Goal: Task Accomplishment & Management: Manage account settings

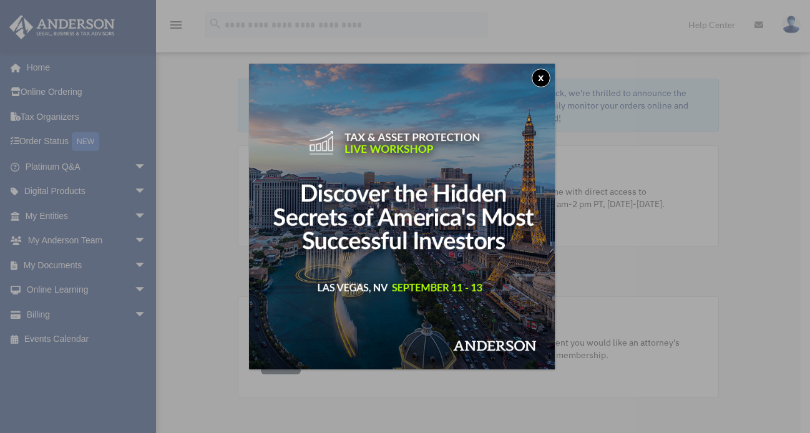
click at [541, 79] on button "x" at bounding box center [540, 78] width 19 height 19
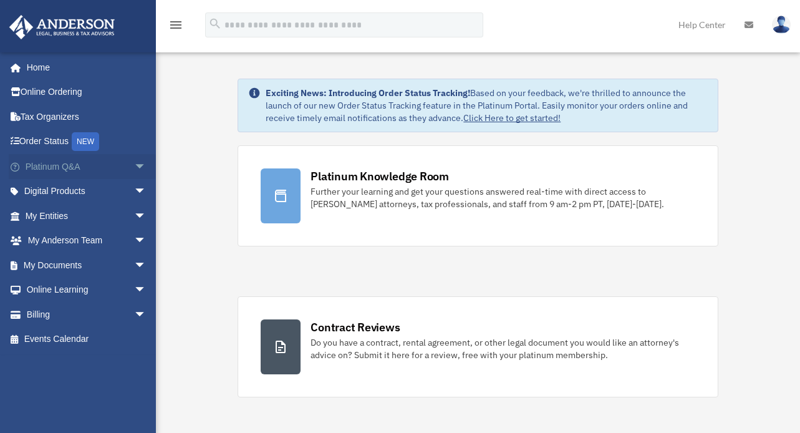
click at [80, 174] on link "Platinum Q&A arrow_drop_down" at bounding box center [87, 166] width 157 height 25
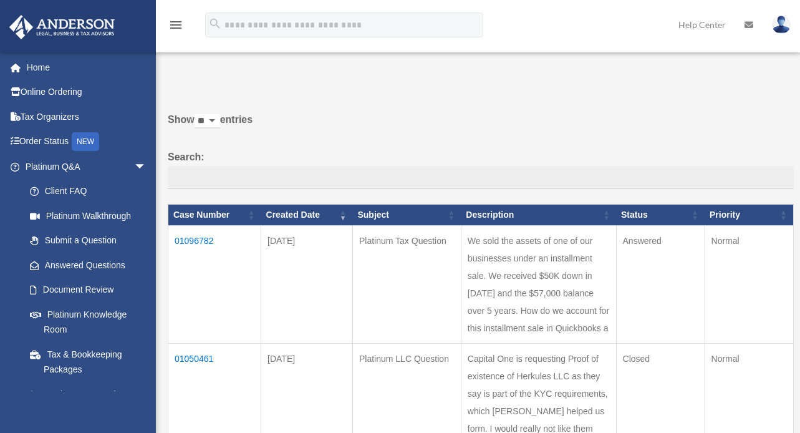
click at [197, 241] on td "01096782" at bounding box center [214, 285] width 93 height 118
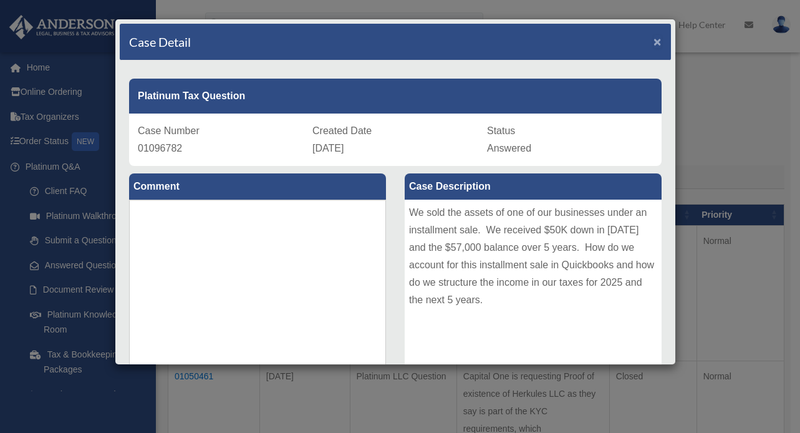
click at [654, 42] on span "×" at bounding box center [658, 41] width 8 height 14
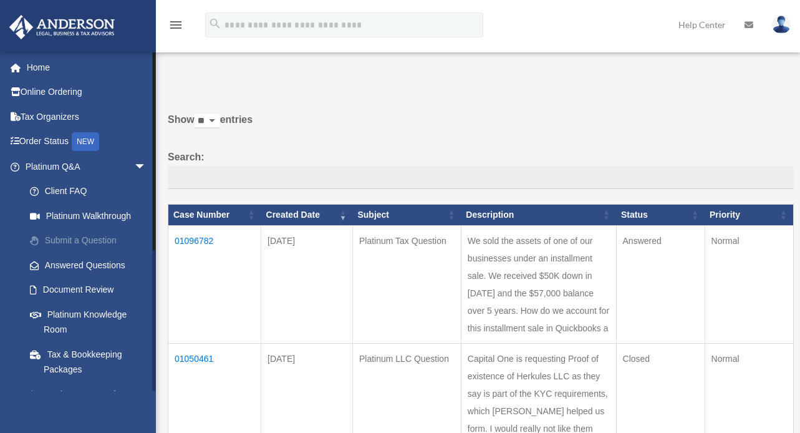
click at [82, 240] on link "Submit a Question" at bounding box center [91, 240] width 148 height 25
click at [79, 239] on link "Submit a Question" at bounding box center [91, 240] width 148 height 25
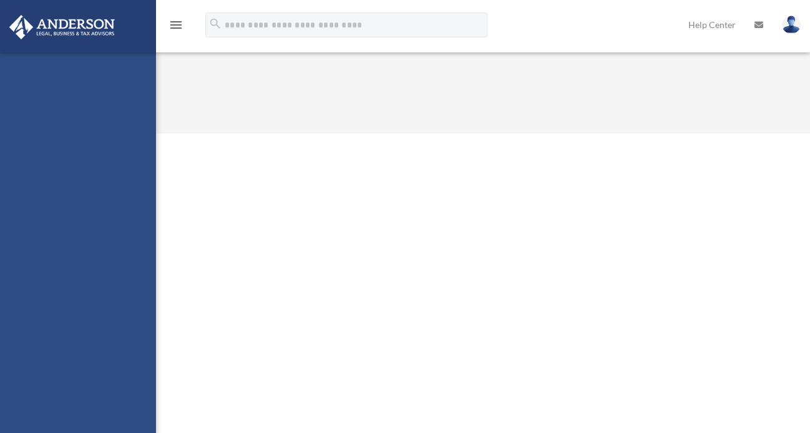
click at [83, 238] on div "[EMAIL_ADDRESS][DOMAIN_NAME] Sign Out [EMAIL_ADDRESS][DOMAIN_NAME] Home Online …" at bounding box center [78, 268] width 156 height 433
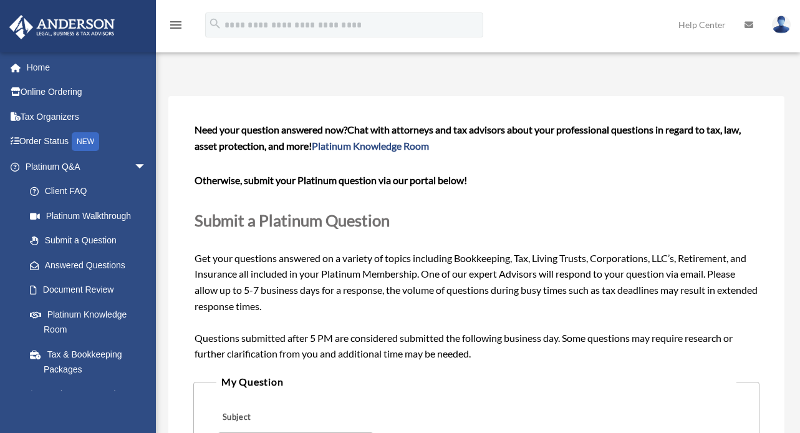
click at [83, 238] on link "Submit a Question" at bounding box center [88, 240] width 142 height 25
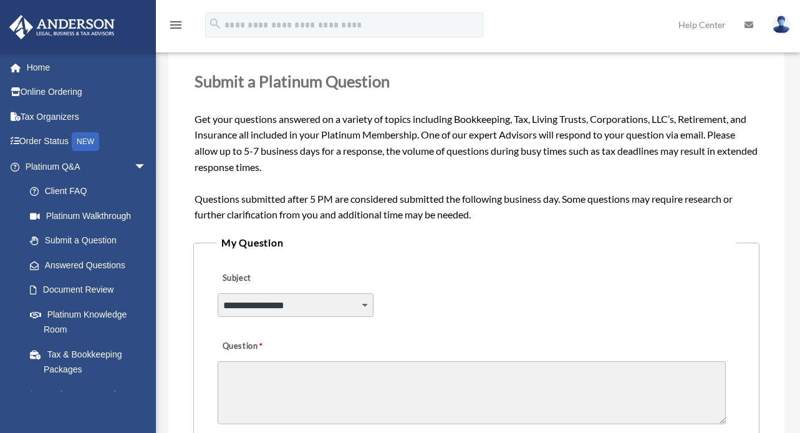
scroll to position [143, 0]
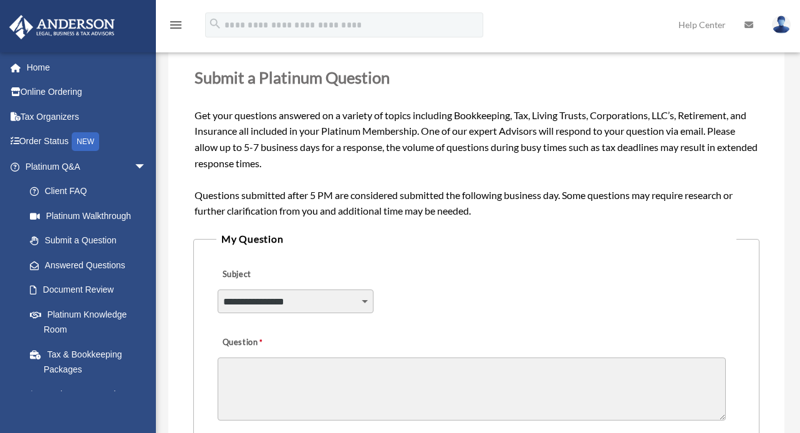
click at [328, 288] on div "**********" at bounding box center [476, 293] width 520 height 68
click at [332, 293] on select "**********" at bounding box center [296, 301] width 156 height 24
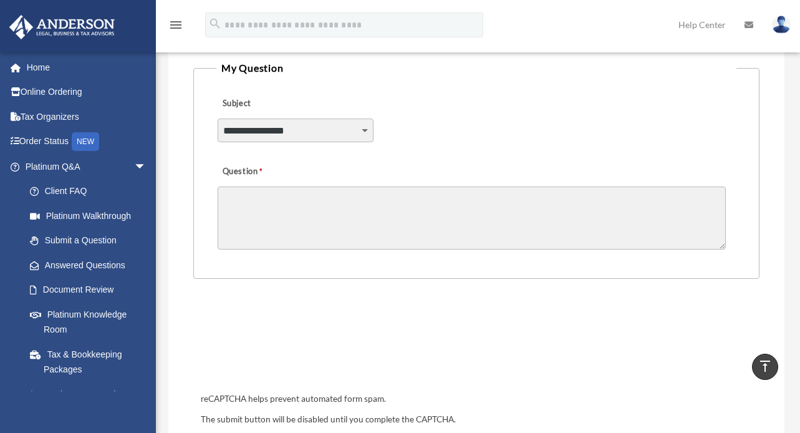
scroll to position [314, 0]
click at [364, 127] on select "**********" at bounding box center [296, 131] width 156 height 24
select select "******"
click at [309, 211] on textarea "Question" at bounding box center [472, 217] width 508 height 63
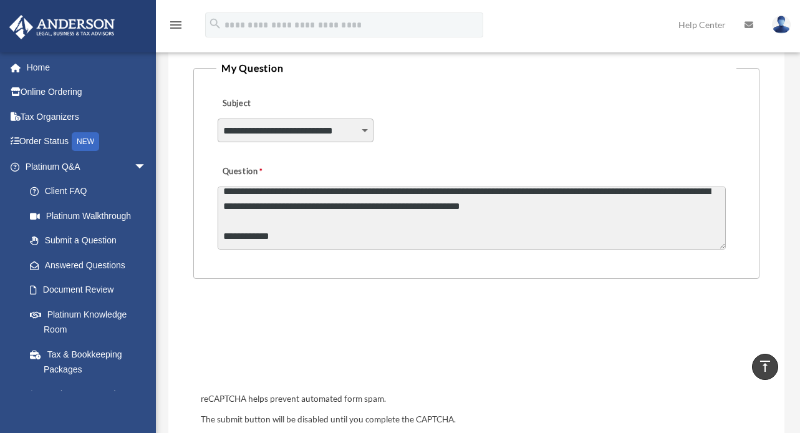
scroll to position [32, 0]
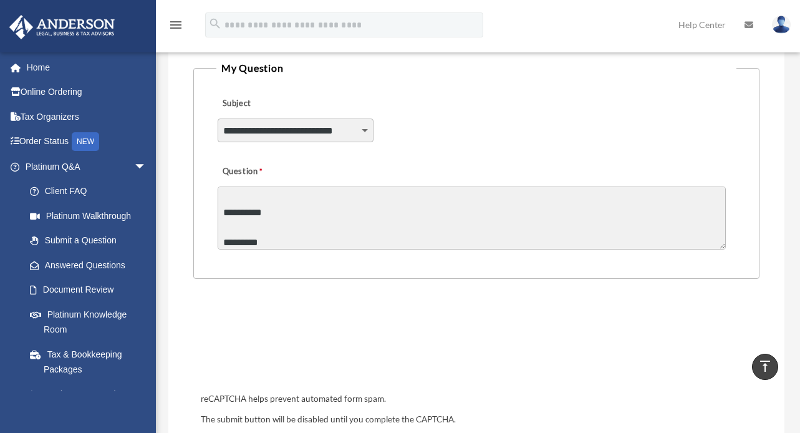
type textarea "**********"
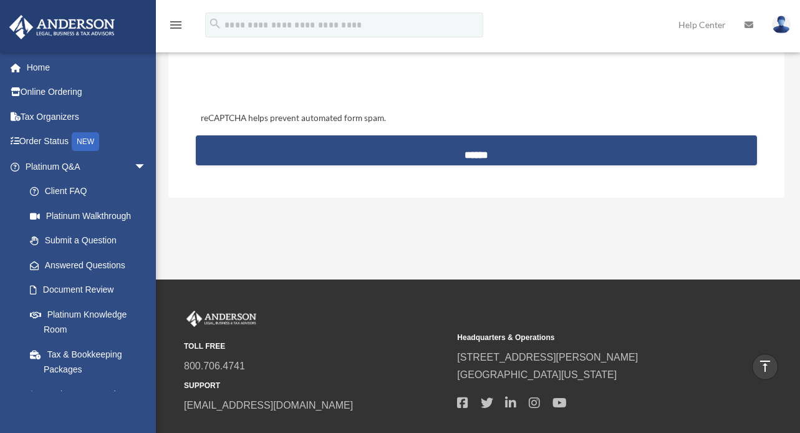
scroll to position [595, 0]
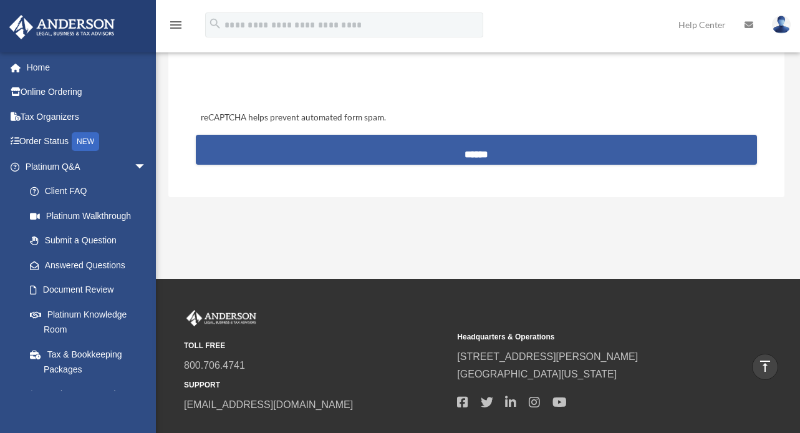
click at [491, 155] on input "******" at bounding box center [477, 150] width 562 height 30
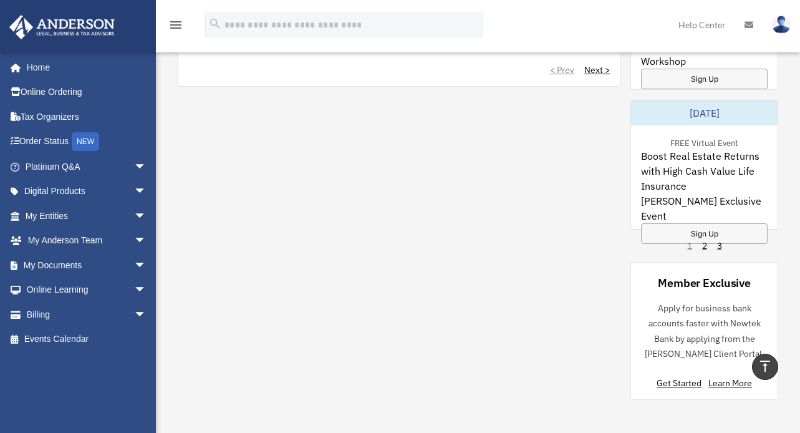
scroll to position [1083, 0]
click at [707, 248] on link "2" at bounding box center [704, 244] width 5 height 12
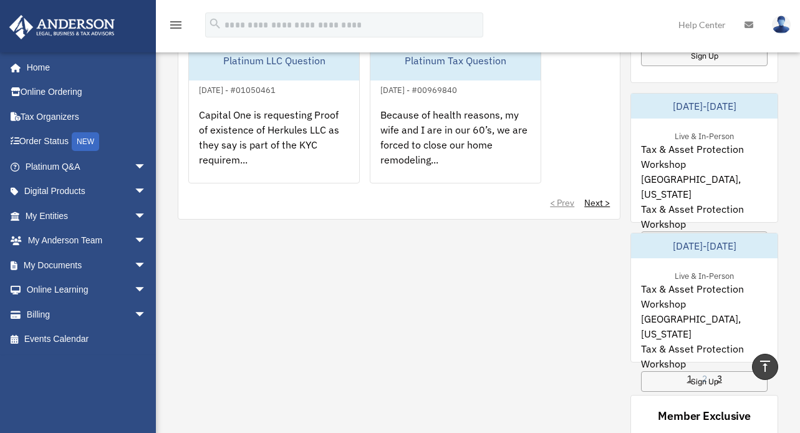
scroll to position [1110, 0]
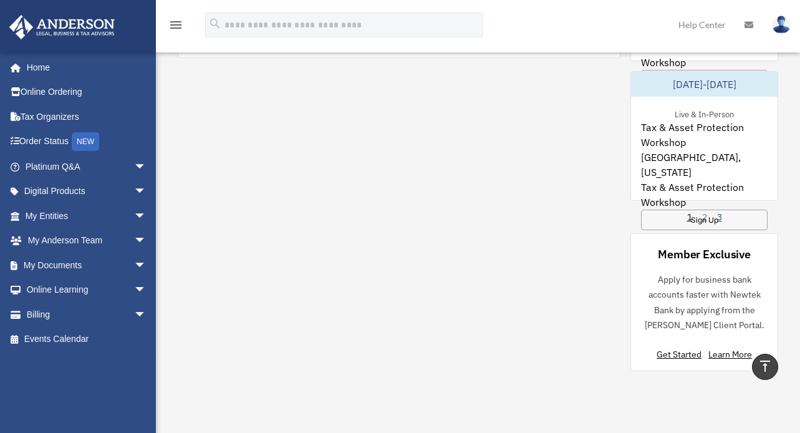
click at [722, 221] on link "3" at bounding box center [719, 217] width 5 height 12
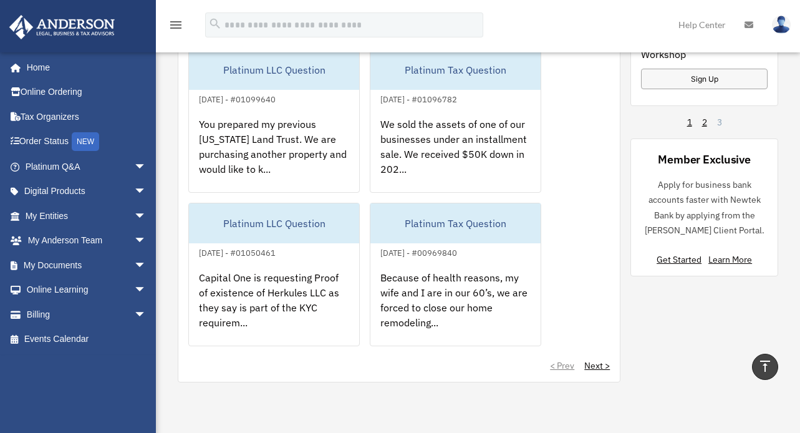
scroll to position [793, 0]
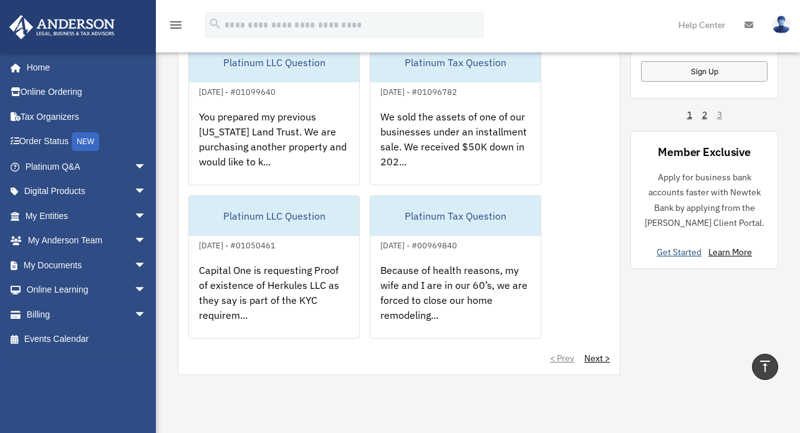
click at [683, 256] on link "Get Started" at bounding box center [682, 251] width 50 height 11
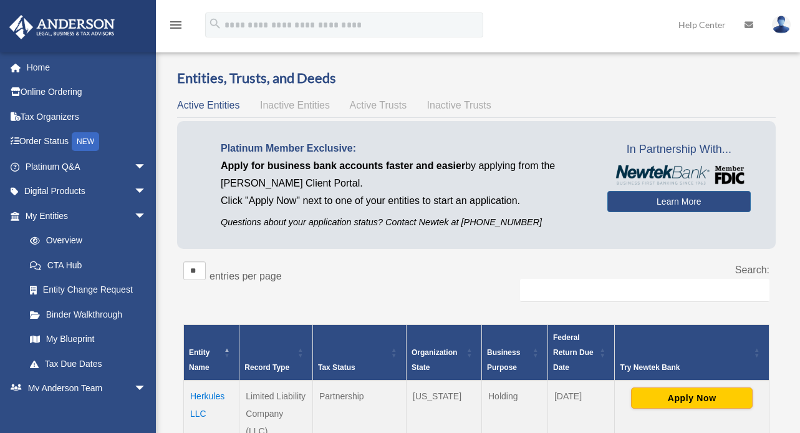
click at [290, 109] on span "Inactive Entities" at bounding box center [295, 105] width 70 height 11
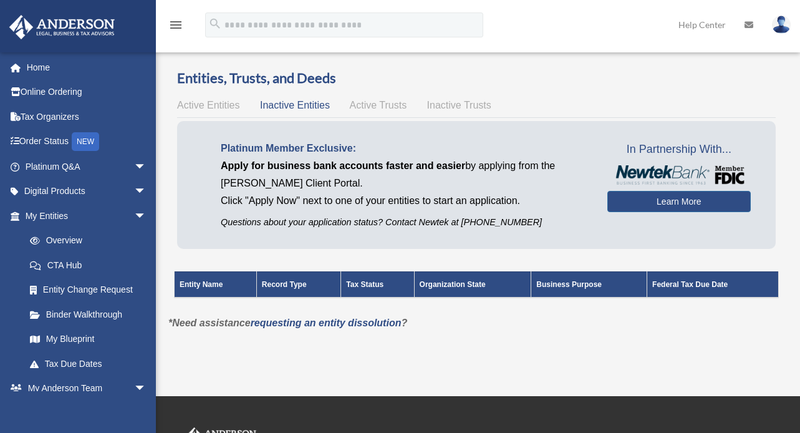
click at [379, 105] on span "Active Trusts" at bounding box center [378, 105] width 57 height 11
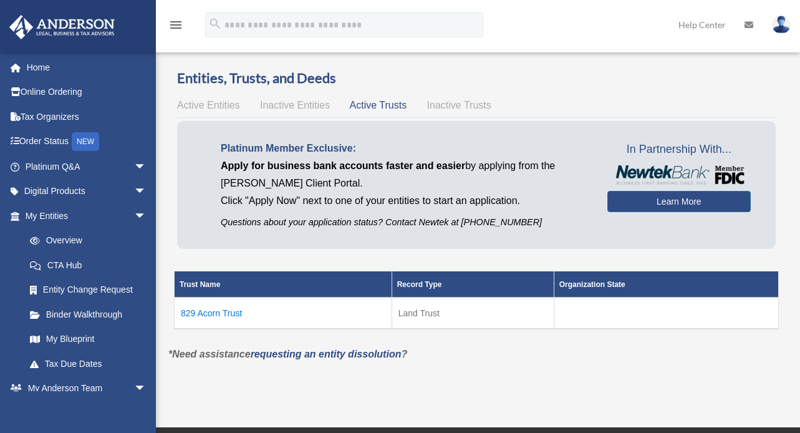
click at [453, 103] on span "Inactive Trusts" at bounding box center [459, 105] width 64 height 11
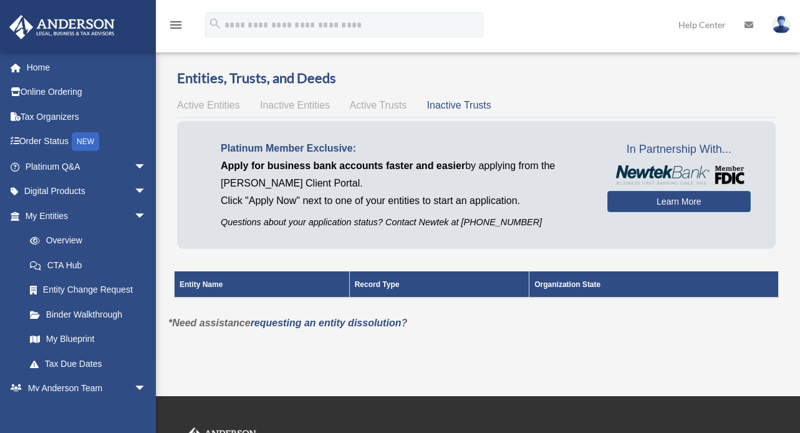
click at [380, 107] on span "Active Trusts" at bounding box center [378, 105] width 57 height 11
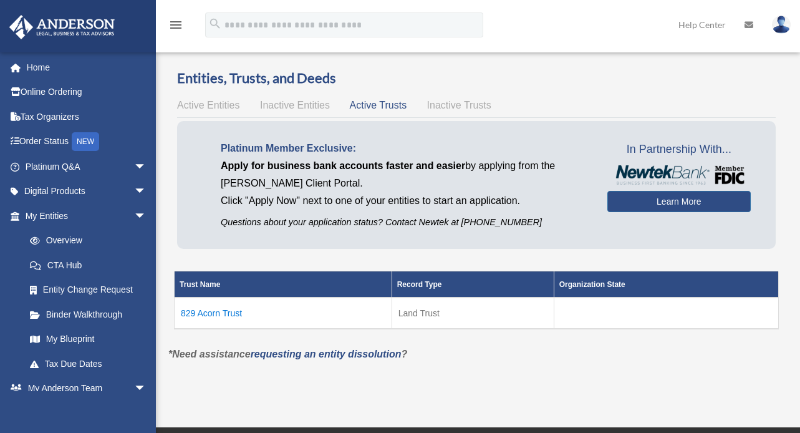
click at [445, 105] on span "Inactive Trusts" at bounding box center [459, 105] width 64 height 11
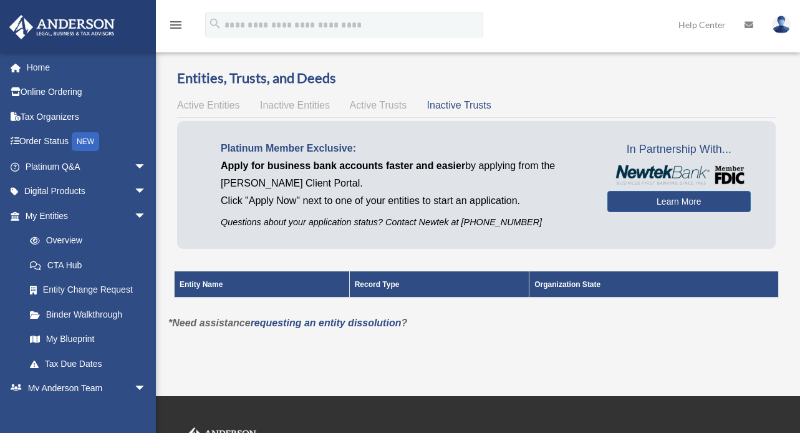
click at [392, 105] on span "Active Trusts" at bounding box center [378, 105] width 57 height 11
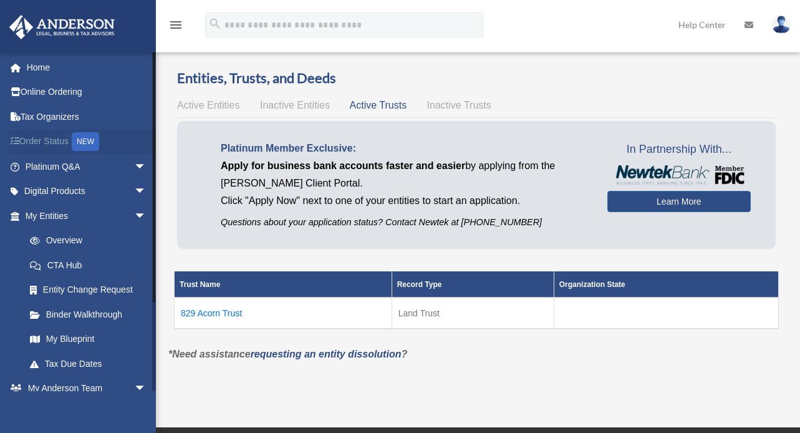
click at [46, 144] on link "Order Status NEW" at bounding box center [87, 142] width 157 height 26
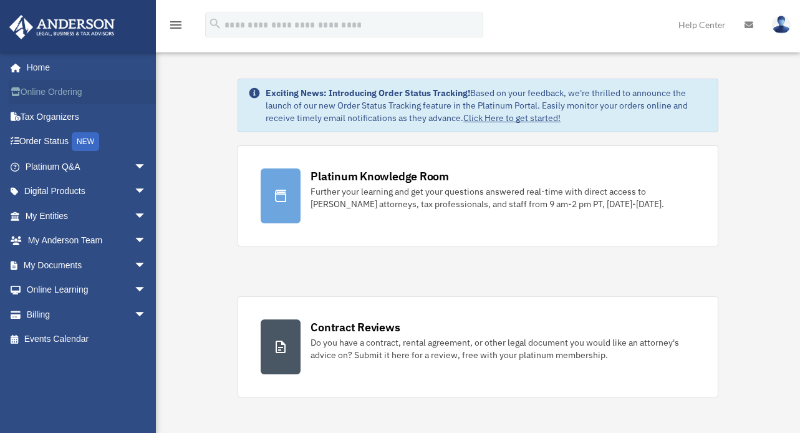
click at [52, 97] on link "Online Ordering" at bounding box center [87, 92] width 157 height 25
click at [134, 288] on span "arrow_drop_down" at bounding box center [146, 291] width 25 height 26
click at [68, 340] on link "Video Training" at bounding box center [91, 339] width 148 height 25
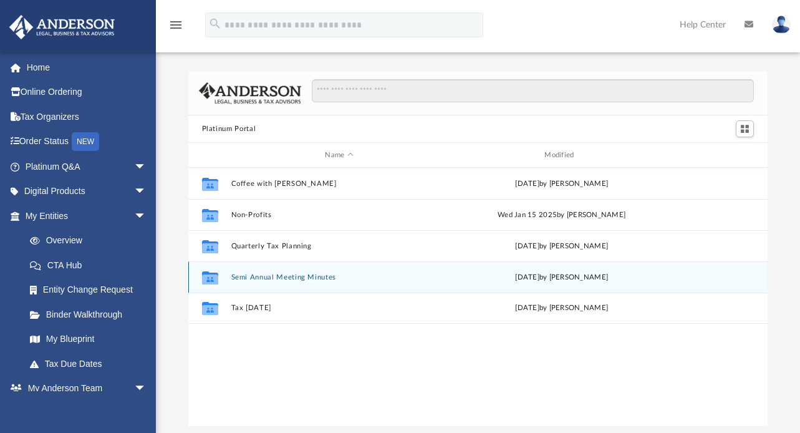
scroll to position [274, 571]
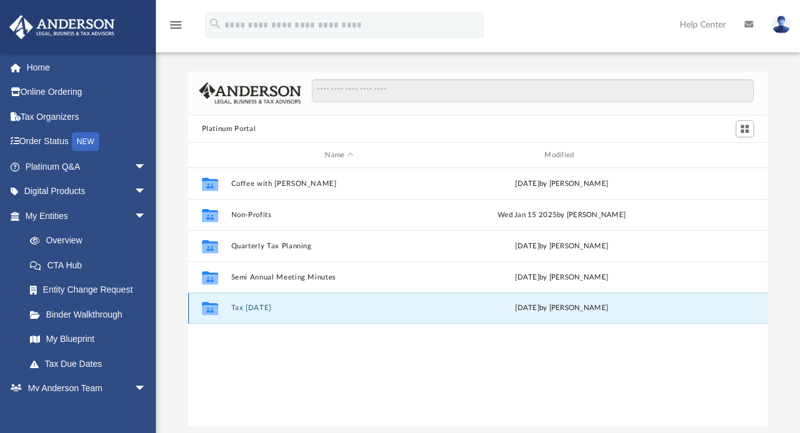
click at [253, 309] on button "Tax [DATE]" at bounding box center [339, 308] width 217 height 8
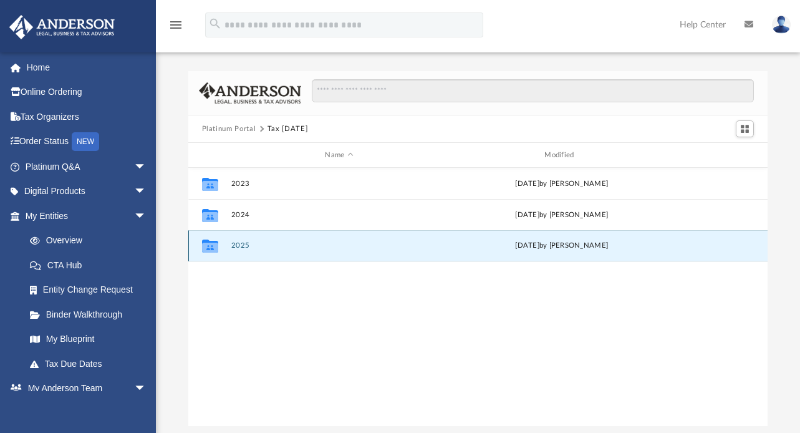
click at [235, 246] on button "2025" at bounding box center [339, 245] width 217 height 8
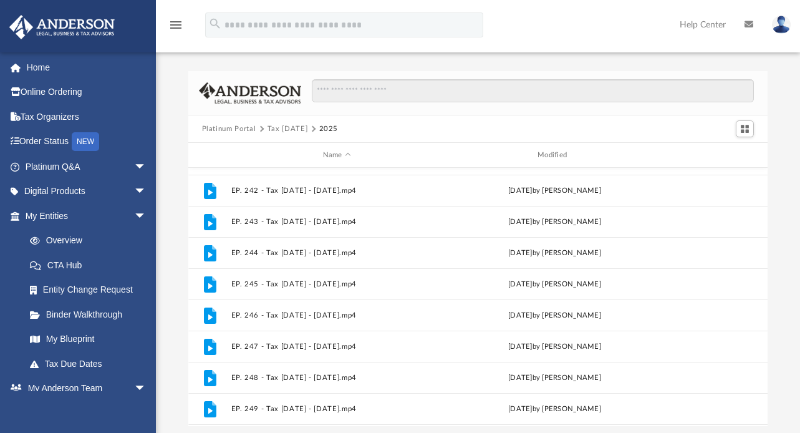
scroll to position [271, 0]
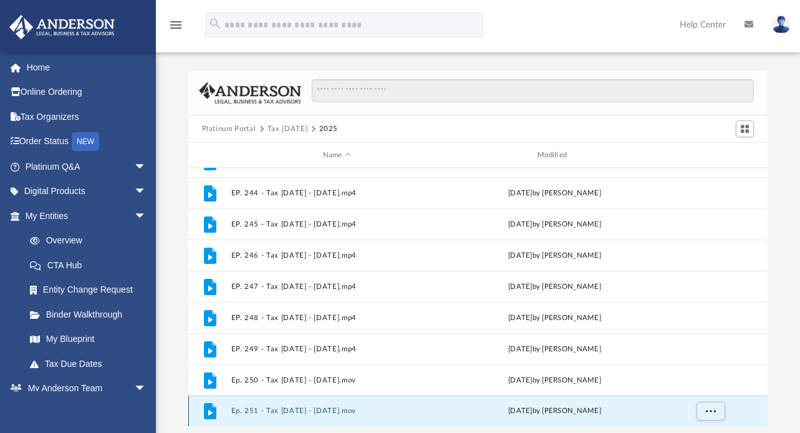
click at [316, 409] on button "Ep. 251 - Tax [DATE] - [DATE].mov" at bounding box center [337, 411] width 212 height 8
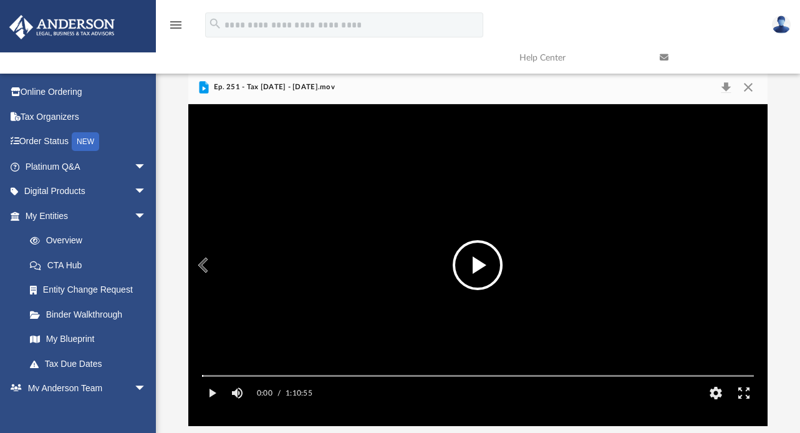
click at [476, 264] on button "File preview" at bounding box center [478, 265] width 50 height 50
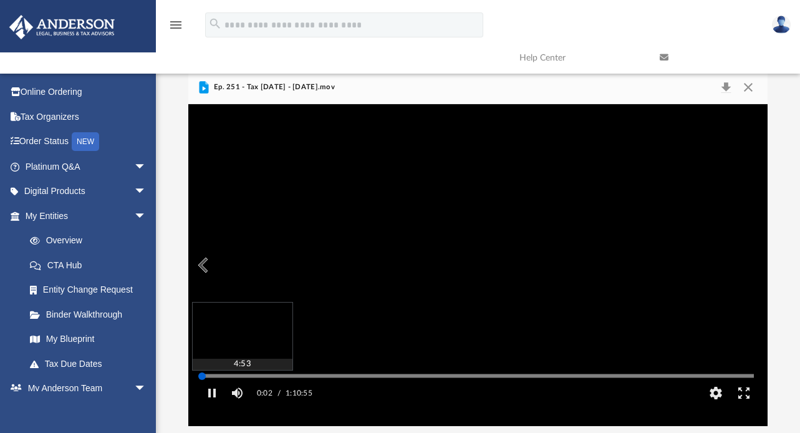
click at [240, 394] on div "Autoplay Disabled Speed Normal Quality Auto Subtitles/CC Off Audio Autoplay Dis…" at bounding box center [478, 265] width 580 height 322
click at [268, 394] on div "Autoplay Disabled Speed Normal Quality Auto Subtitles/CC Off Audio Autoplay Dis…" at bounding box center [478, 265] width 580 height 322
click at [256, 380] on div "Media Slider" at bounding box center [478, 375] width 572 height 10
click at [304, 392] on div "Autoplay Disabled Speed Normal Quality Auto Subtitles/CC Off Audio Autoplay Dis…" at bounding box center [478, 265] width 580 height 322
click at [291, 394] on div "Autoplay Disabled Speed Normal Quality Auto Subtitles/CC Off Audio Autoplay Dis…" at bounding box center [478, 265] width 580 height 322
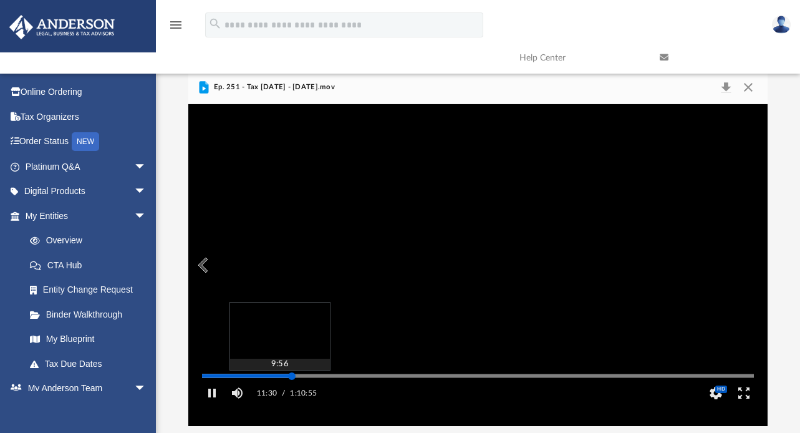
click at [278, 380] on div "Media Slider" at bounding box center [478, 375] width 572 height 10
click at [279, 394] on div "Autoplay Disabled Speed Normal Quality Auto Subtitles/CC Off Audio Autoplay Dis…" at bounding box center [478, 265] width 580 height 322
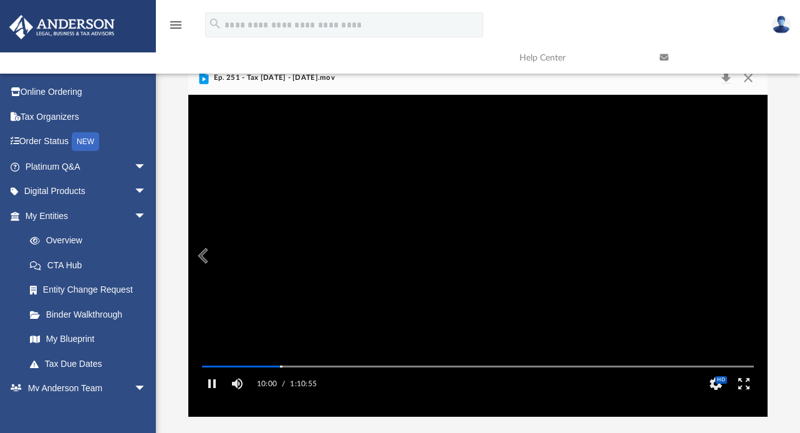
scroll to position [11, 0]
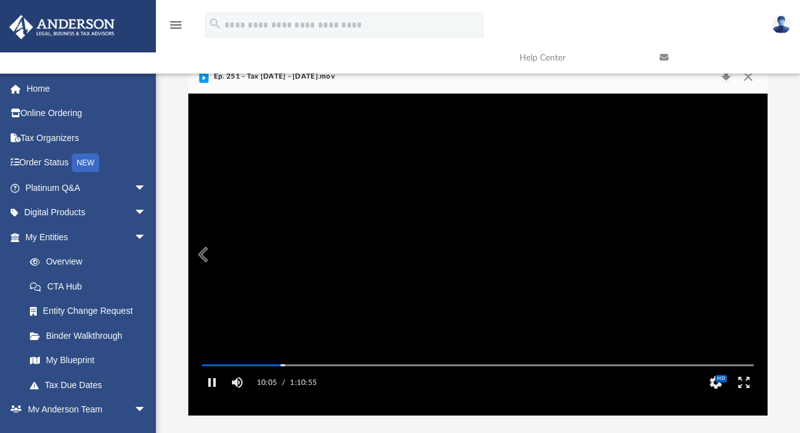
click at [336, 369] on video "File preview" at bounding box center [478, 255] width 572 height 286
click at [339, 369] on video "File preview" at bounding box center [478, 255] width 572 height 286
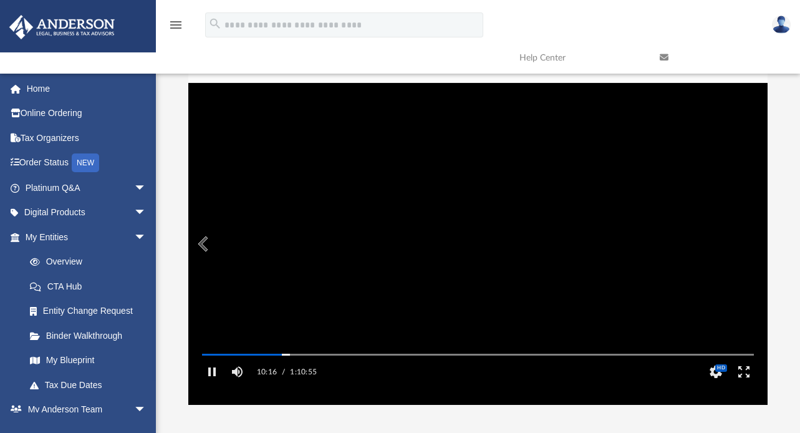
scroll to position [22, 0]
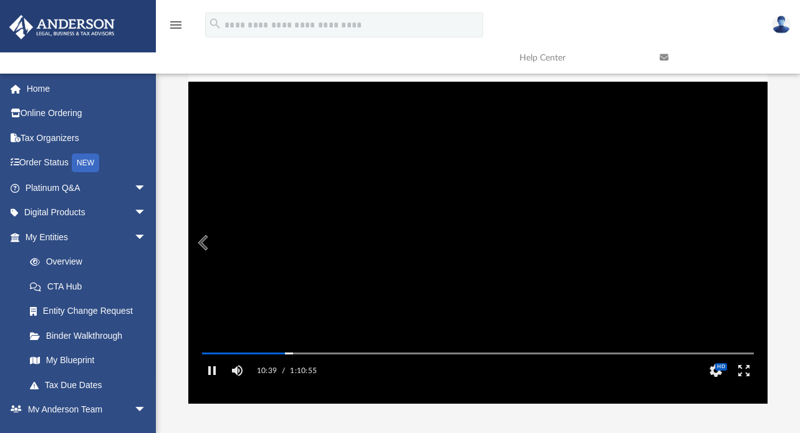
click at [379, 268] on video "File preview" at bounding box center [478, 243] width 572 height 286
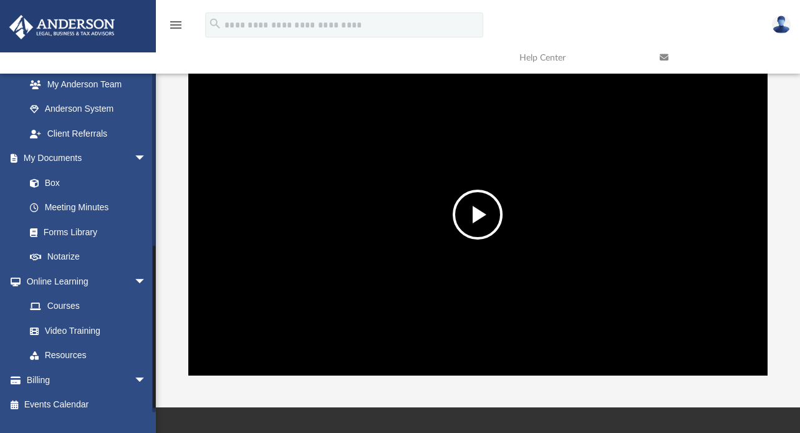
scroll to position [349, 0]
click at [54, 186] on link "Box" at bounding box center [91, 183] width 148 height 25
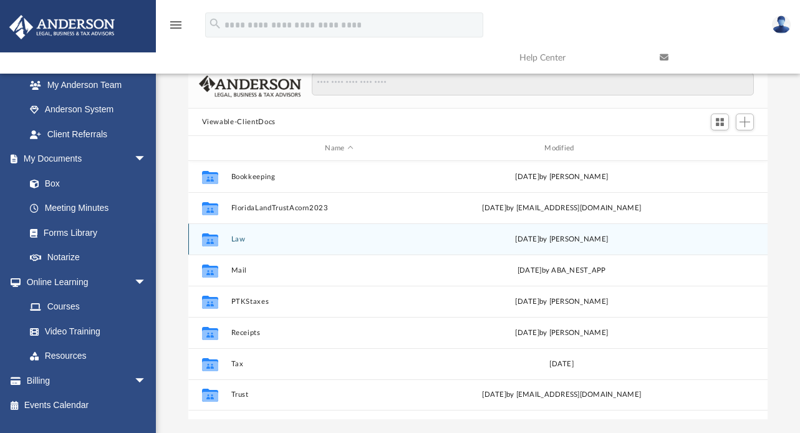
scroll to position [274, 571]
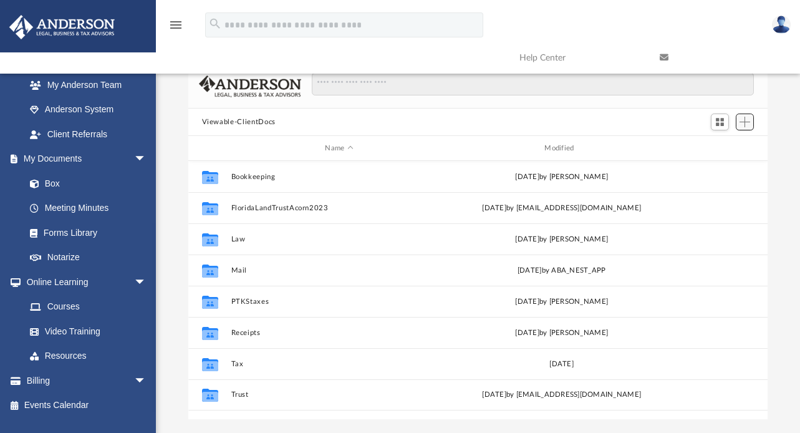
click at [743, 120] on span "Add" at bounding box center [745, 122] width 11 height 11
click at [723, 165] on li "New Folder" at bounding box center [727, 165] width 40 height 13
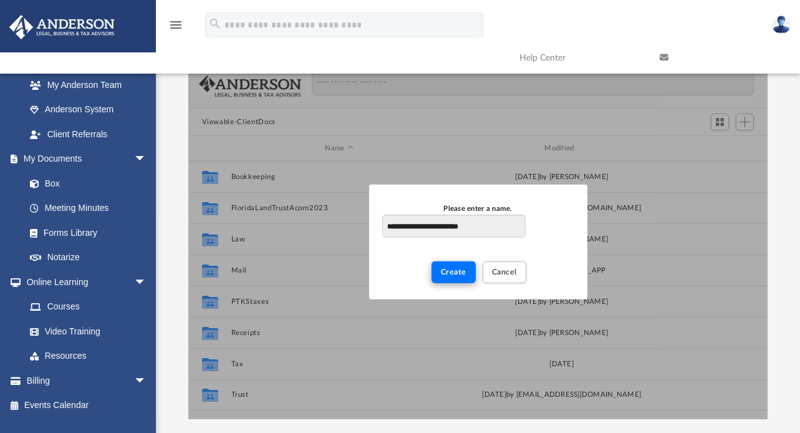
type input "**********"
click at [457, 277] on button "Create" at bounding box center [454, 272] width 44 height 22
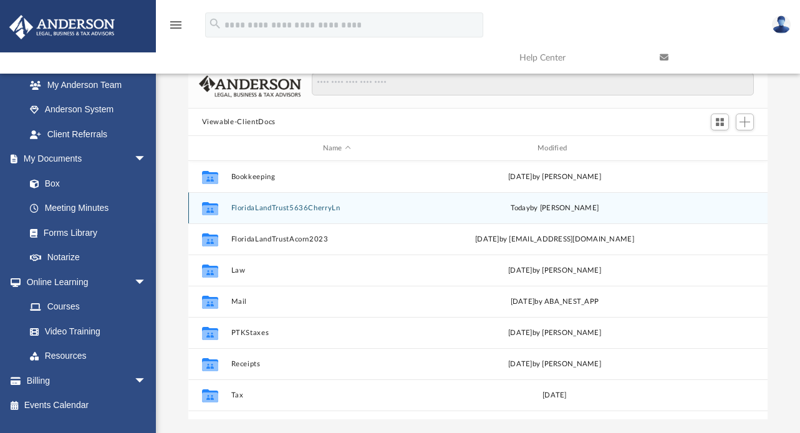
click at [274, 204] on button "FloridaLandTrust5636CherryLn" at bounding box center [337, 208] width 212 height 8
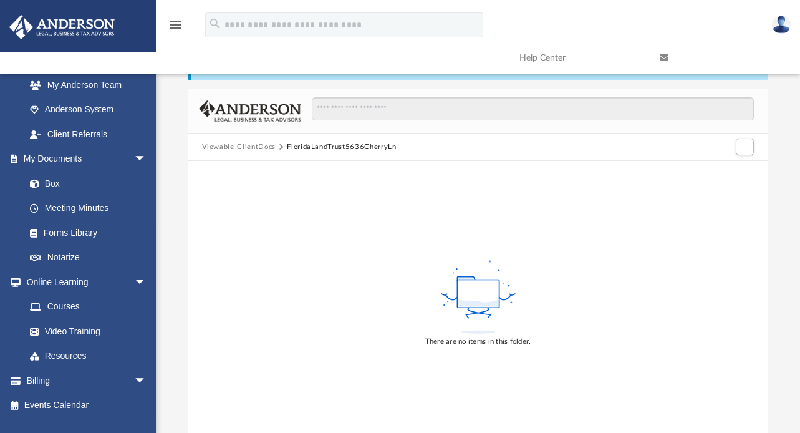
scroll to position [25, 0]
click at [746, 145] on span "Add" at bounding box center [745, 147] width 11 height 11
click at [724, 173] on li "Upload" at bounding box center [727, 171] width 40 height 13
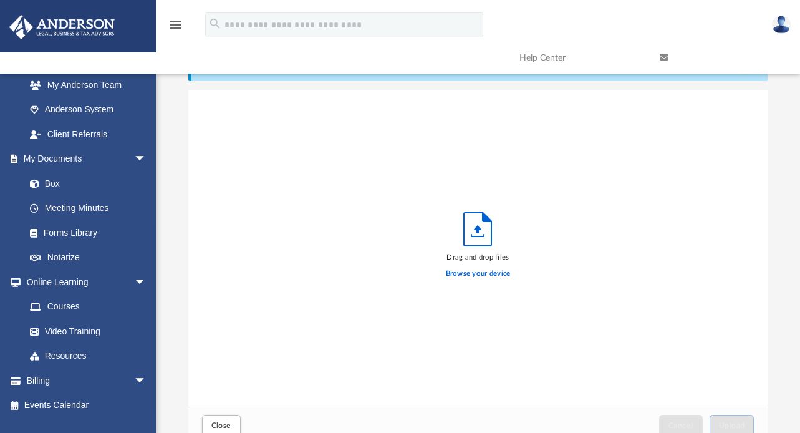
scroll to position [307, 571]
click at [485, 276] on label "Browse your device" at bounding box center [478, 273] width 65 height 11
click at [0, 0] on input "Browse your device" at bounding box center [0, 0] width 0 height 0
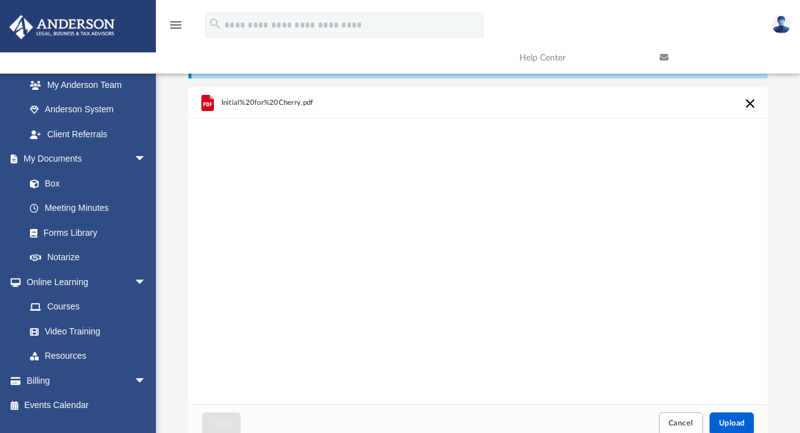
scroll to position [27, 0]
click at [738, 427] on span "Upload" at bounding box center [732, 422] width 26 height 7
